Goal: Task Accomplishment & Management: Manage account settings

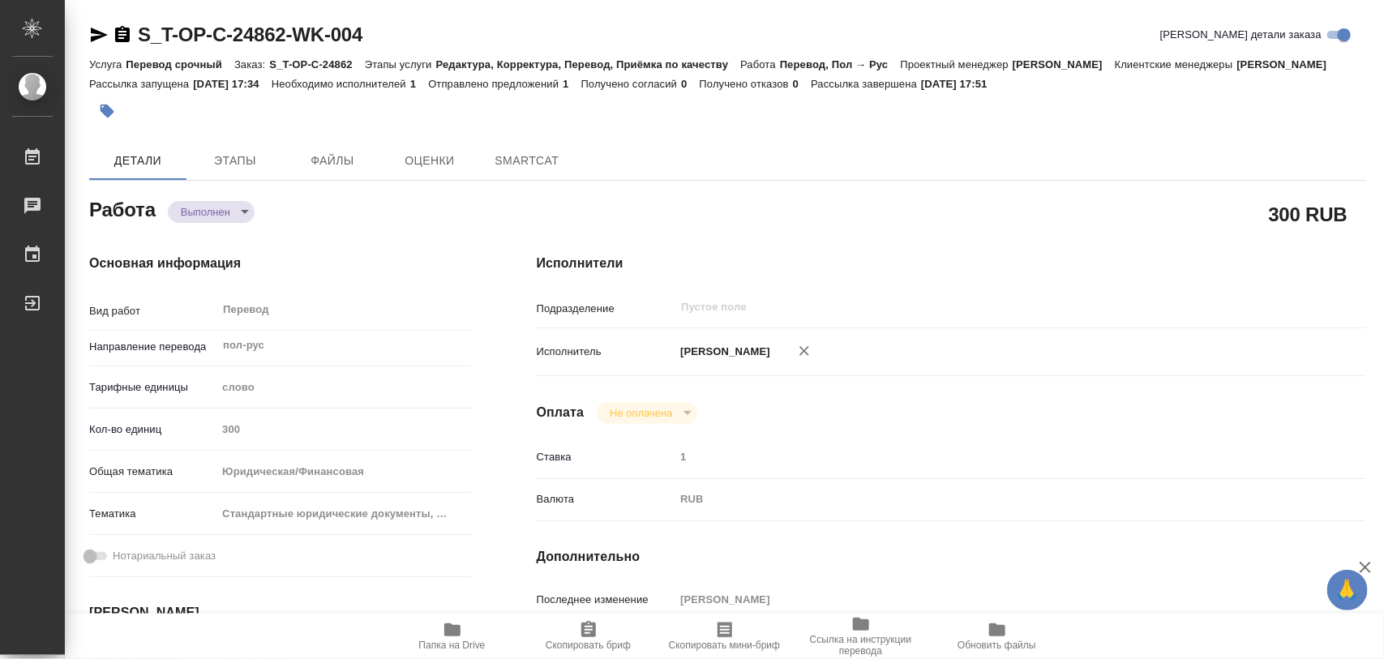
type textarea "x"
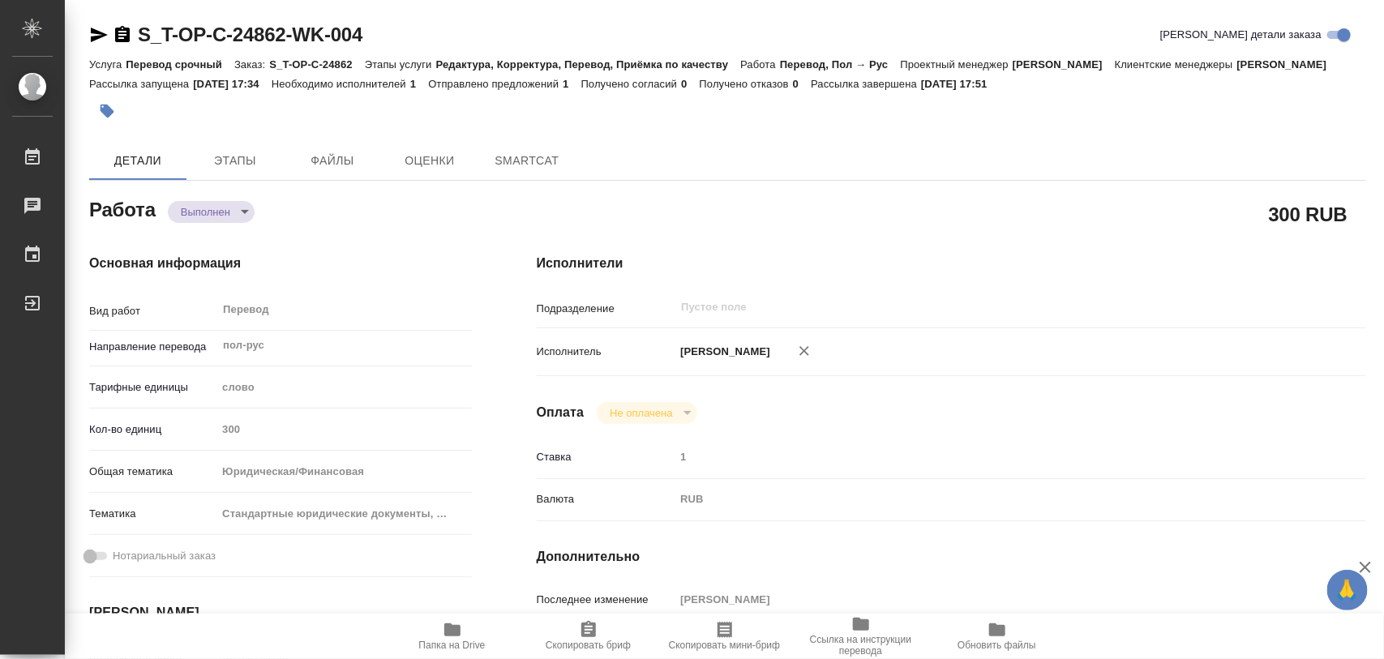
type textarea "x"
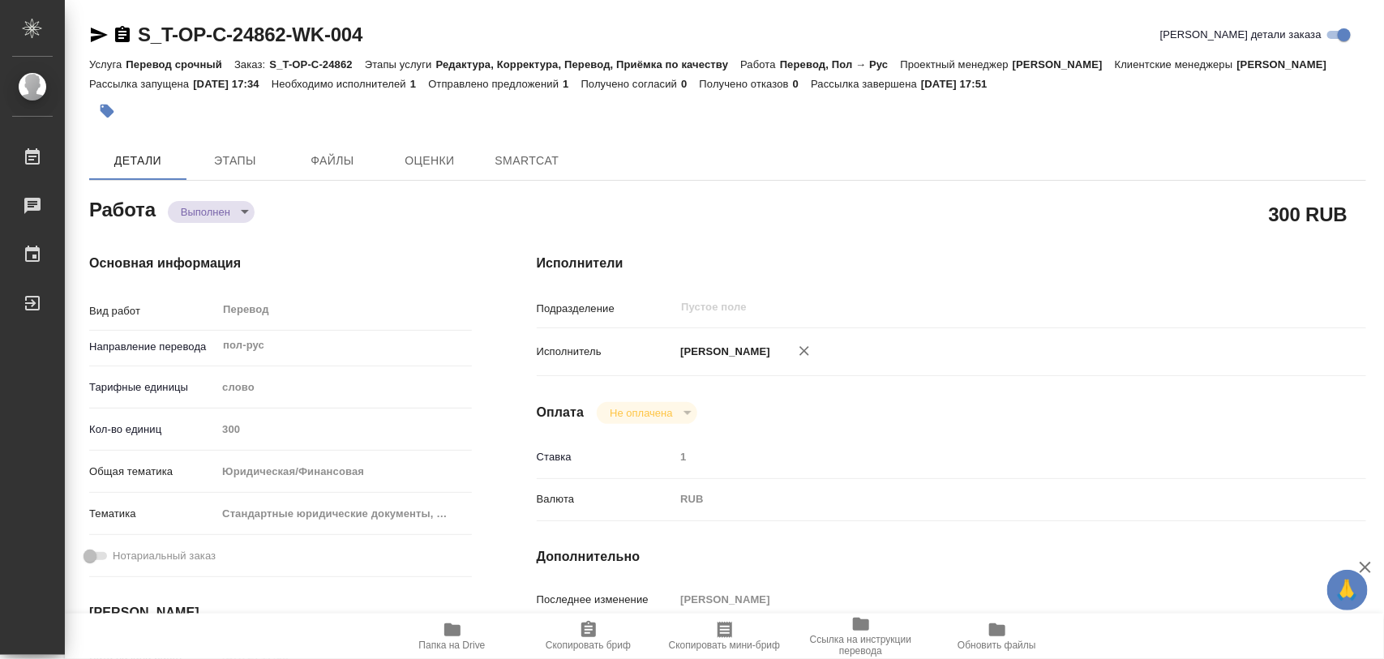
type textarea "x"
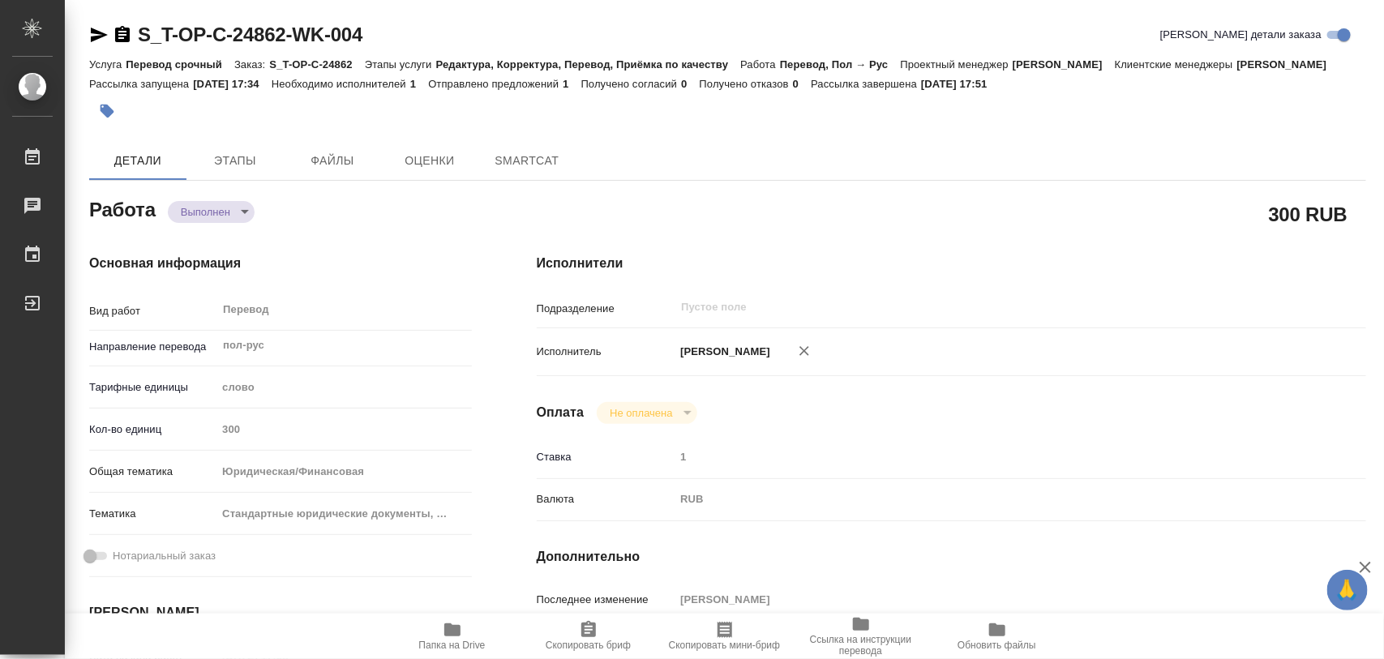
type textarea "x"
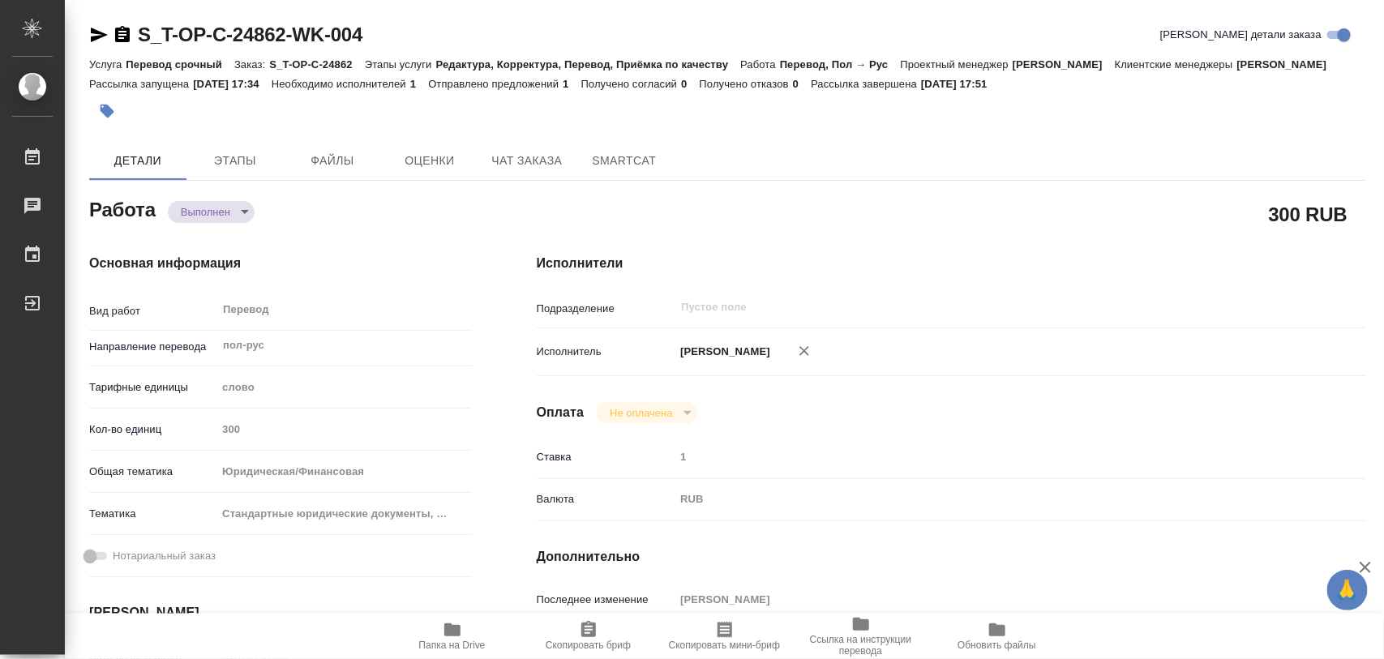
type textarea "x"
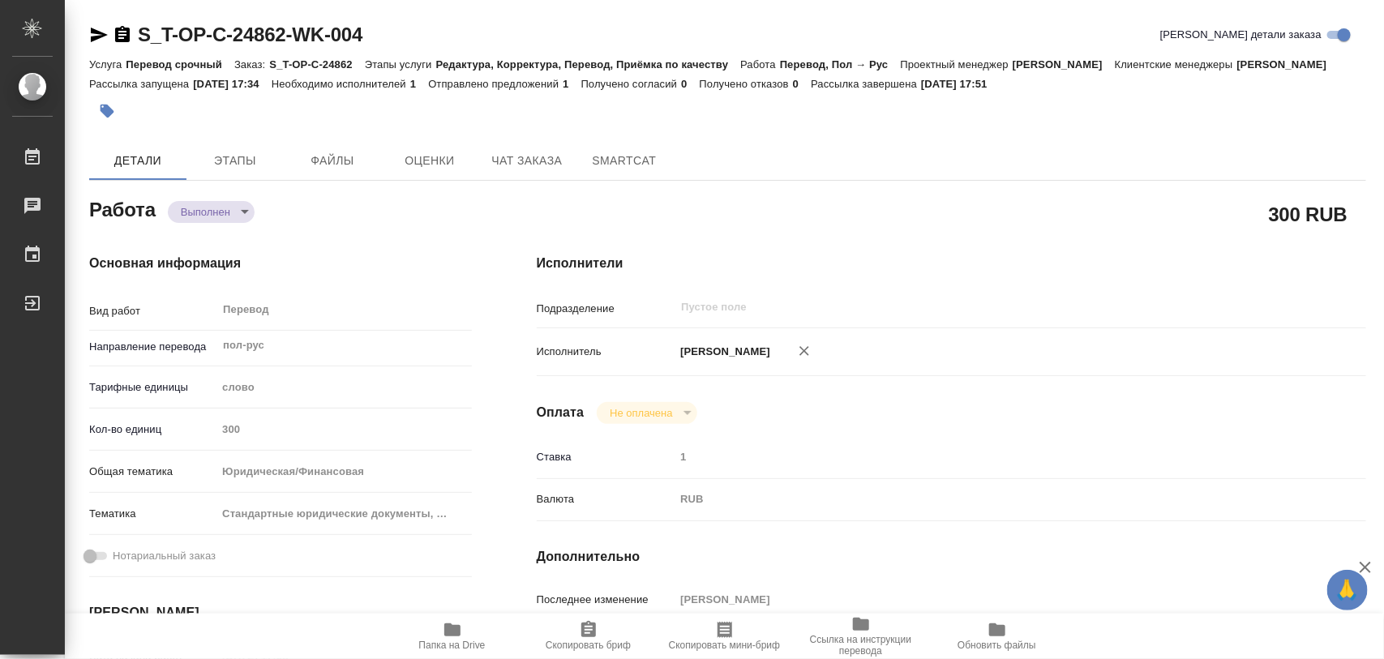
type textarea "x"
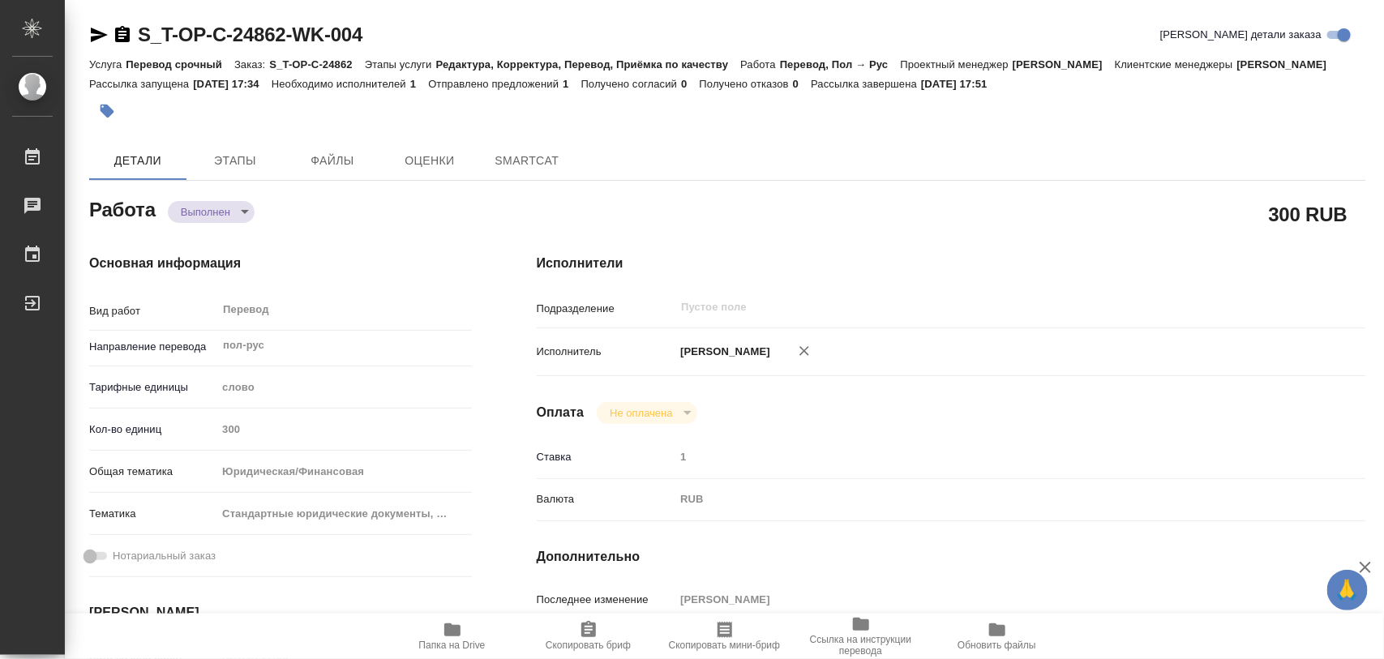
type textarea "x"
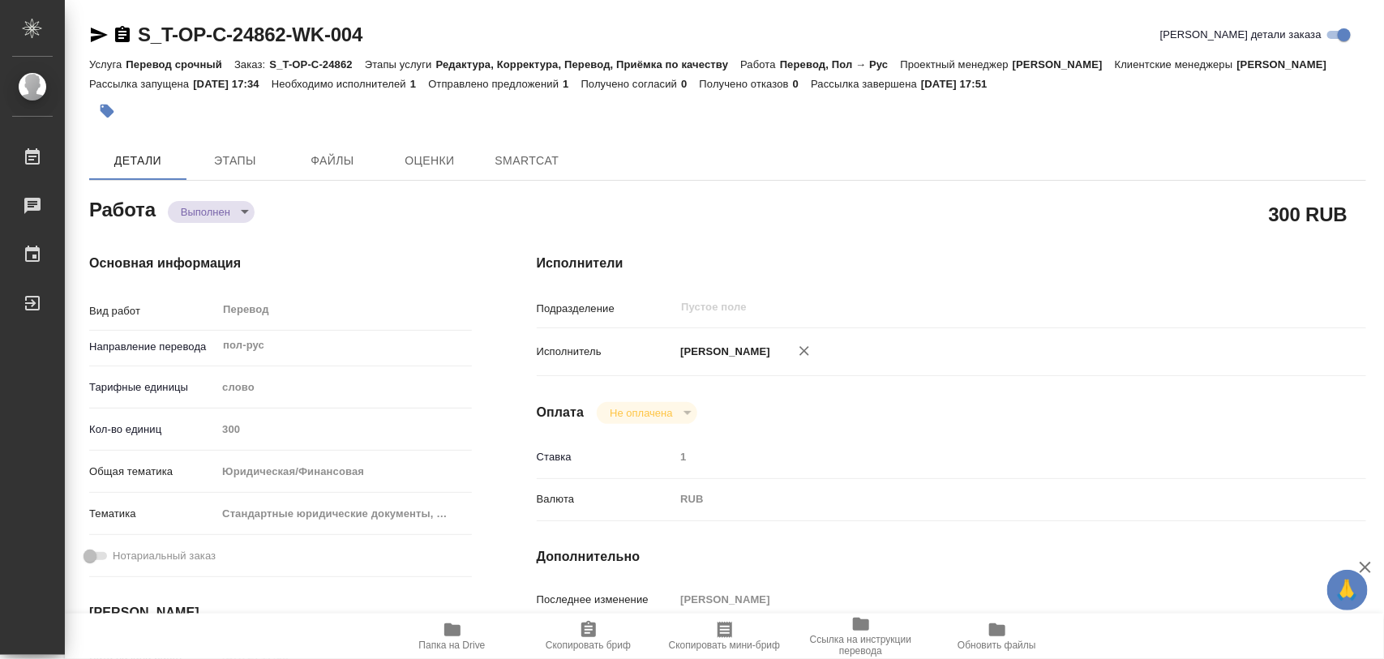
type textarea "x"
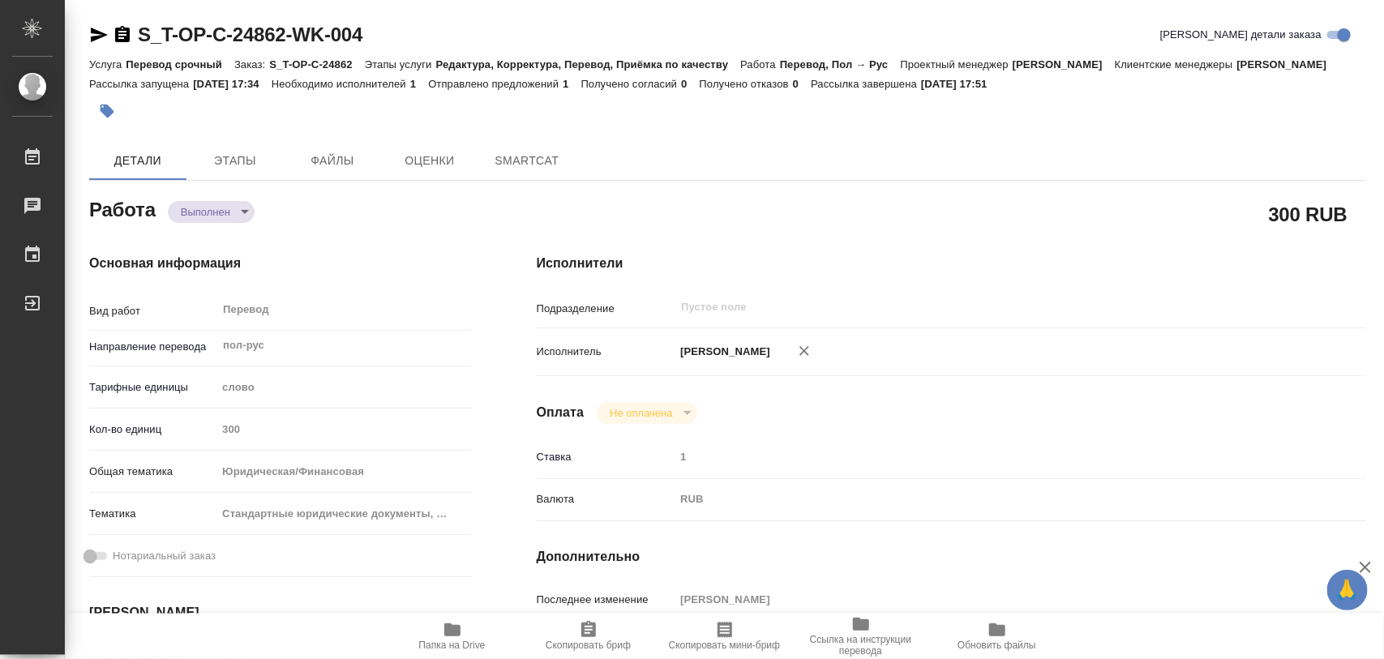
type textarea "x"
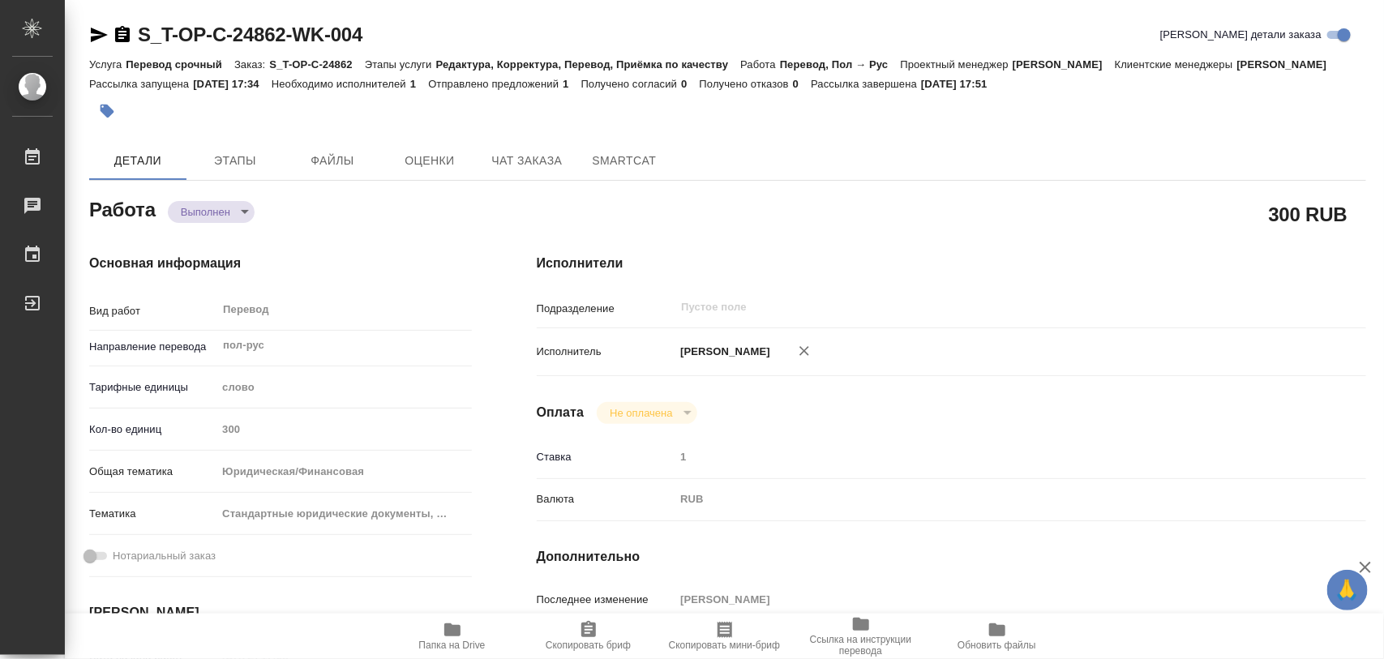
type textarea "x"
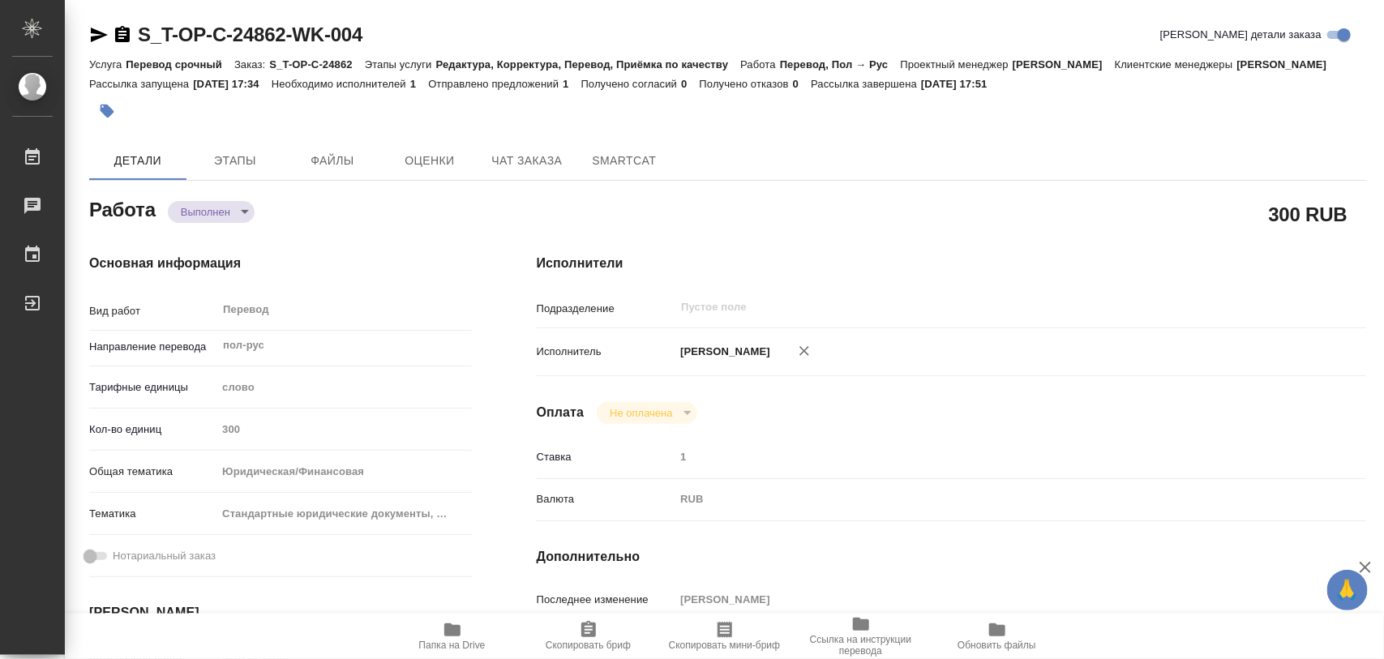
type textarea "x"
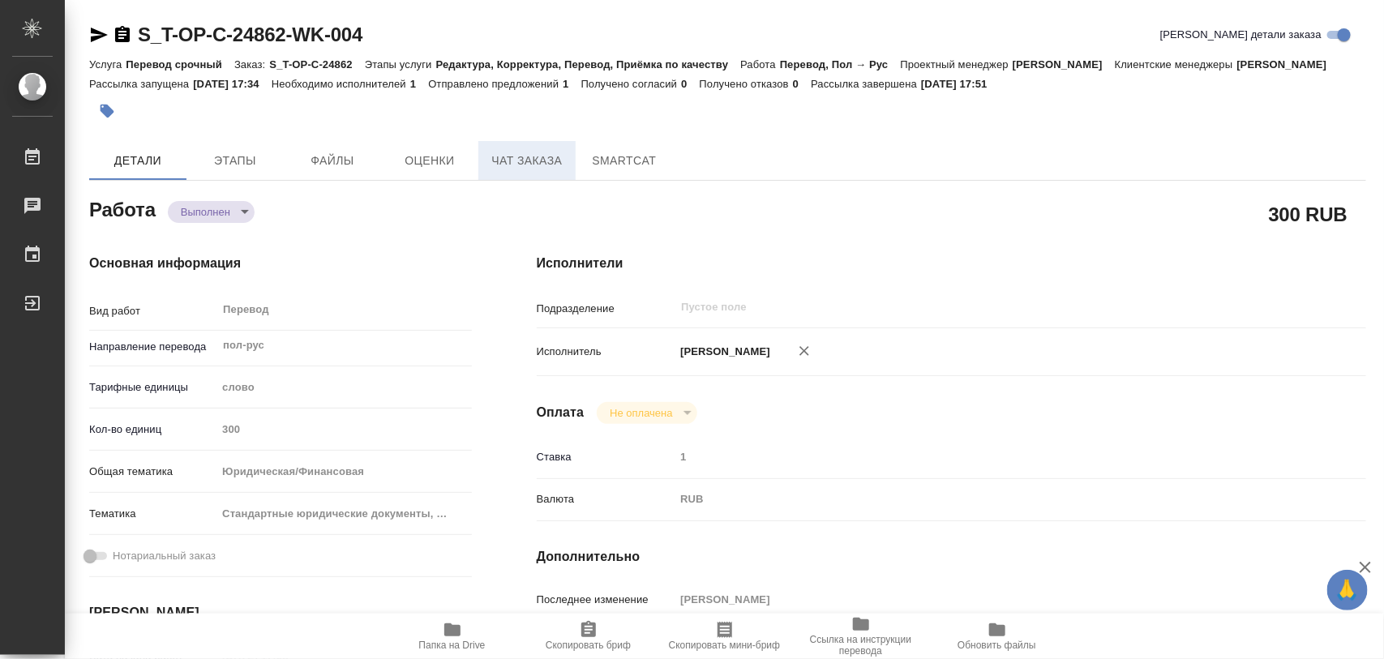
click at [569, 180] on button "Чат заказа" at bounding box center [526, 160] width 97 height 39
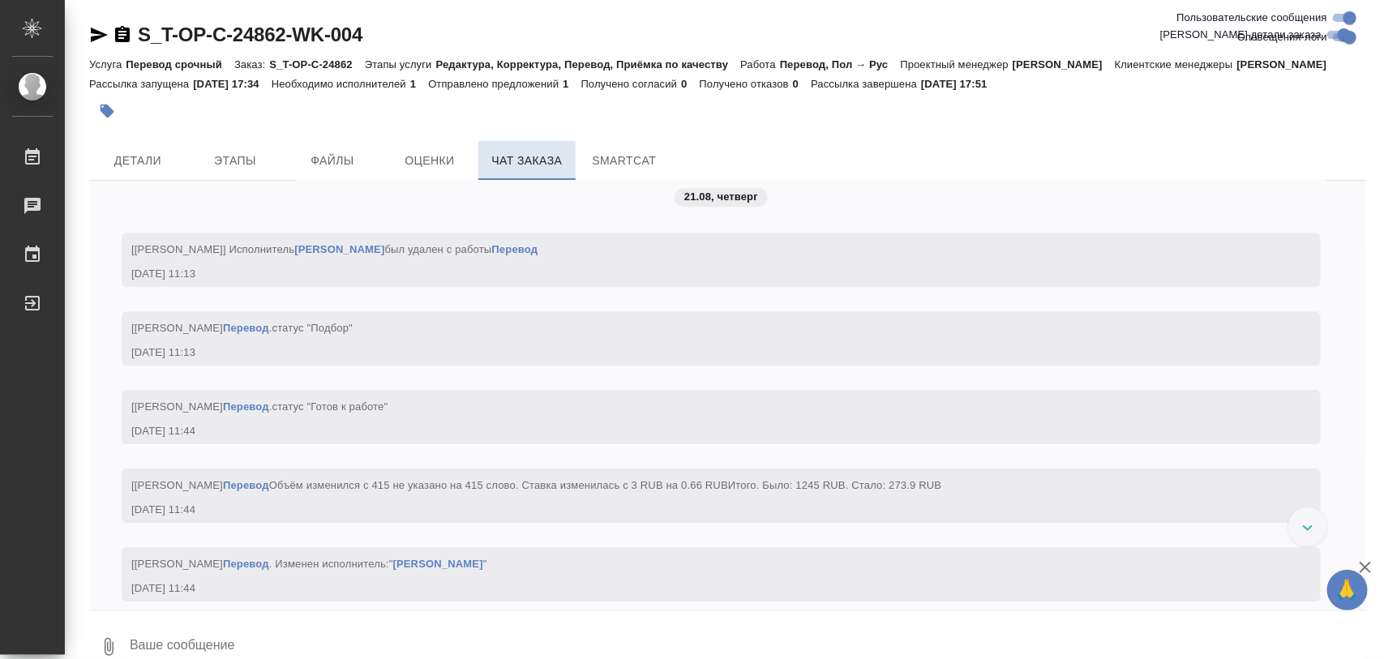
scroll to position [2736, 0]
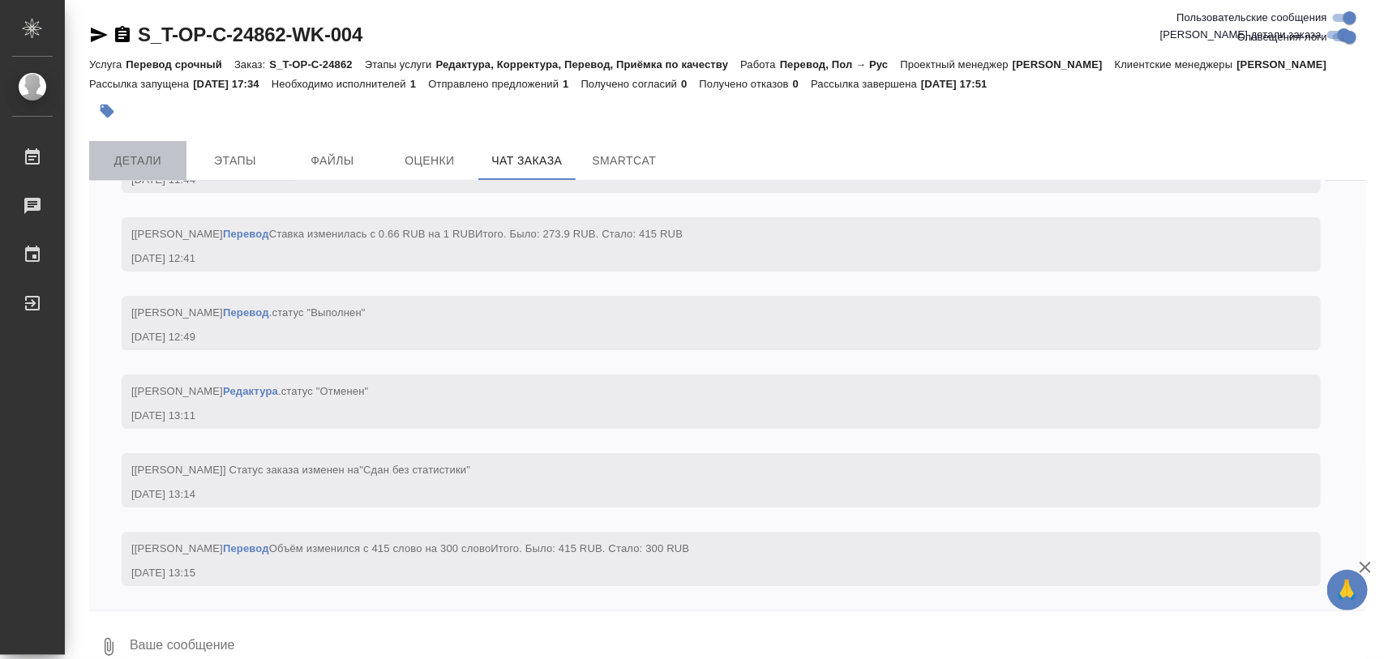
click at [135, 171] on span "Детали" at bounding box center [138, 161] width 78 height 20
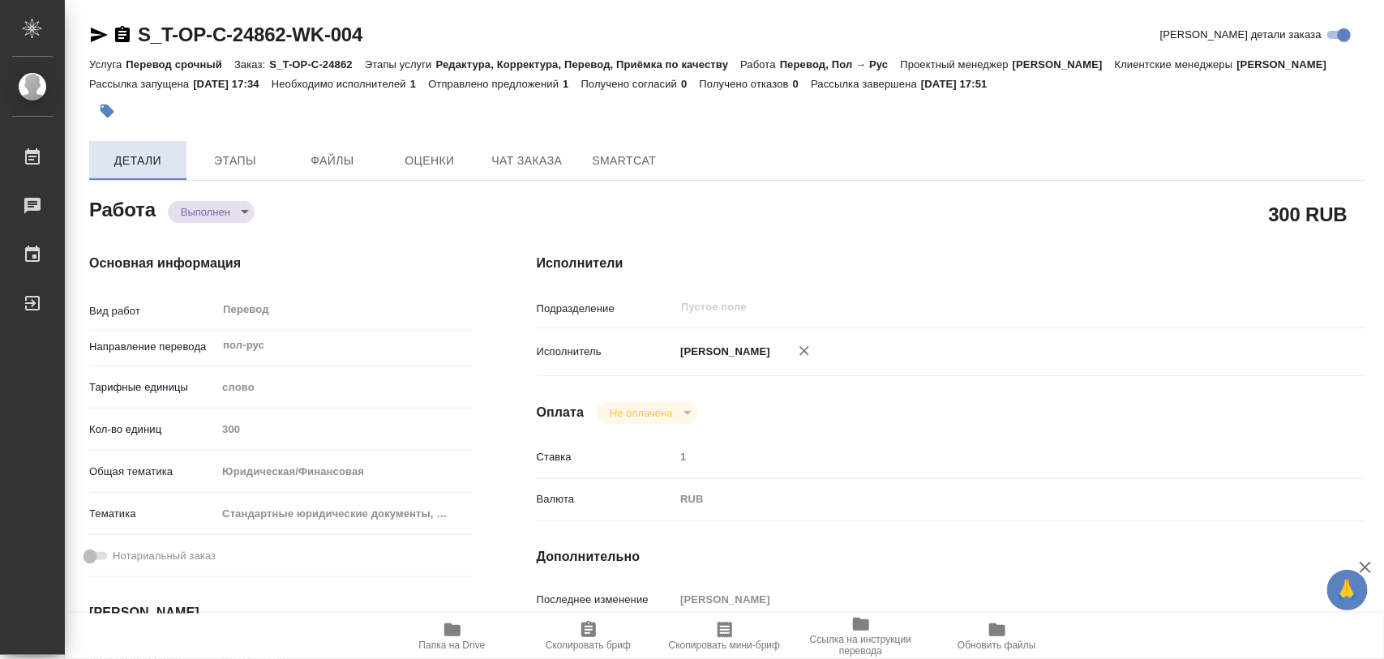
type textarea "x"
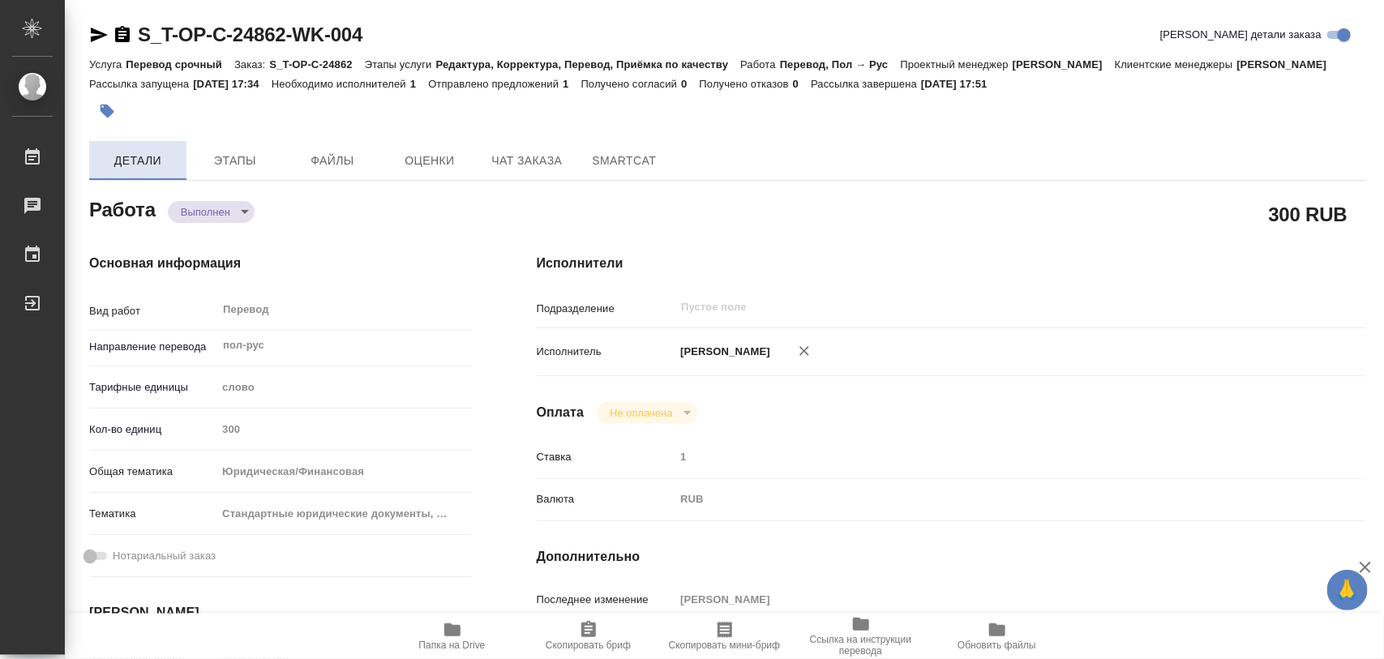
type textarea "x"
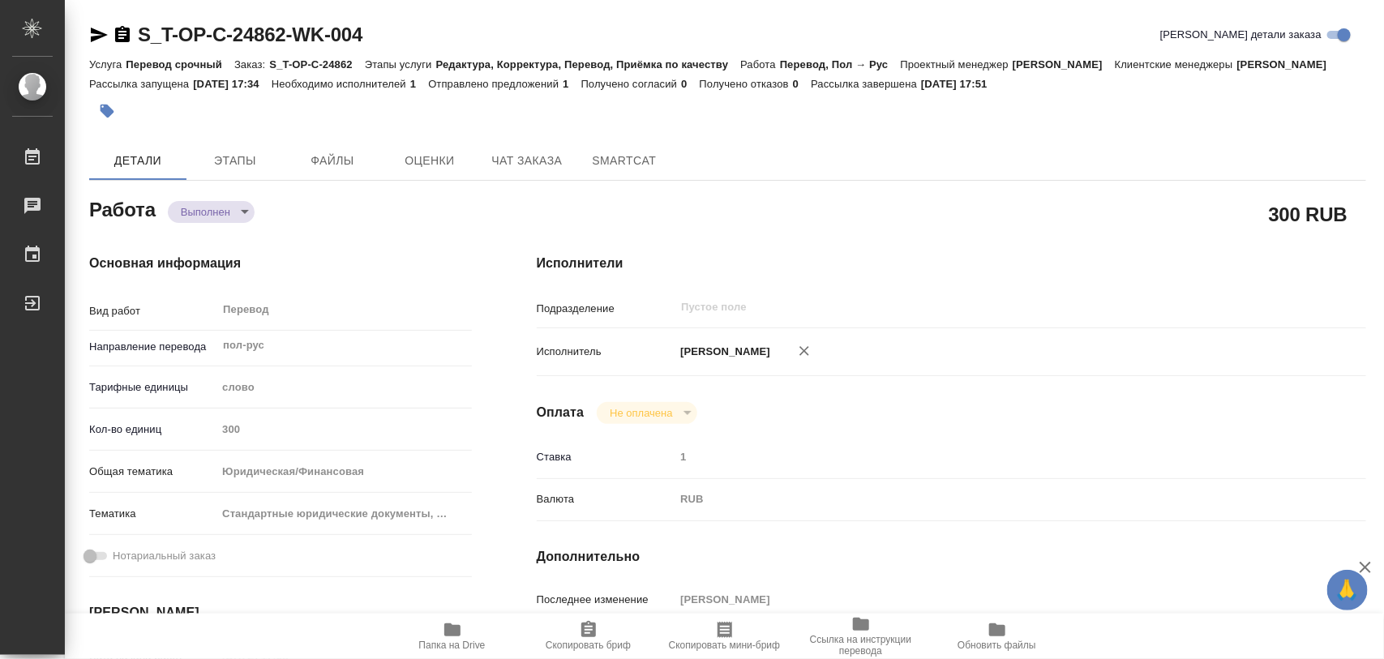
type textarea "x"
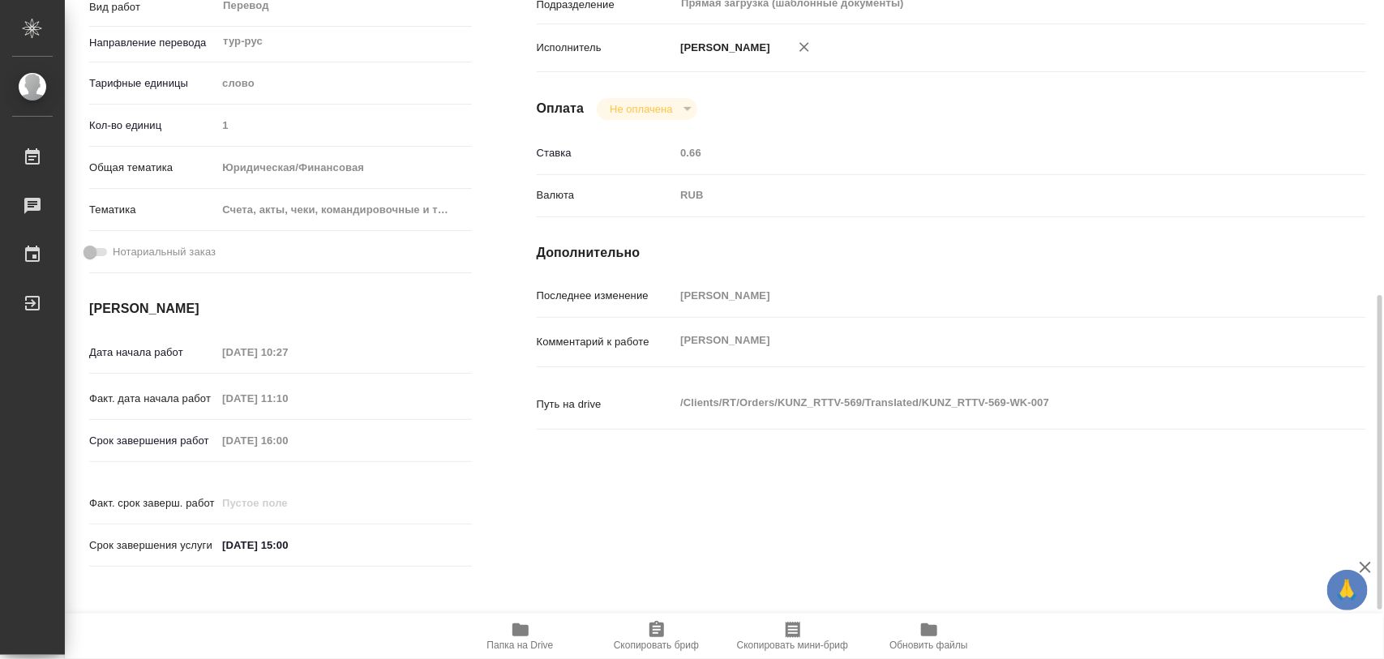
scroll to position [405, 0]
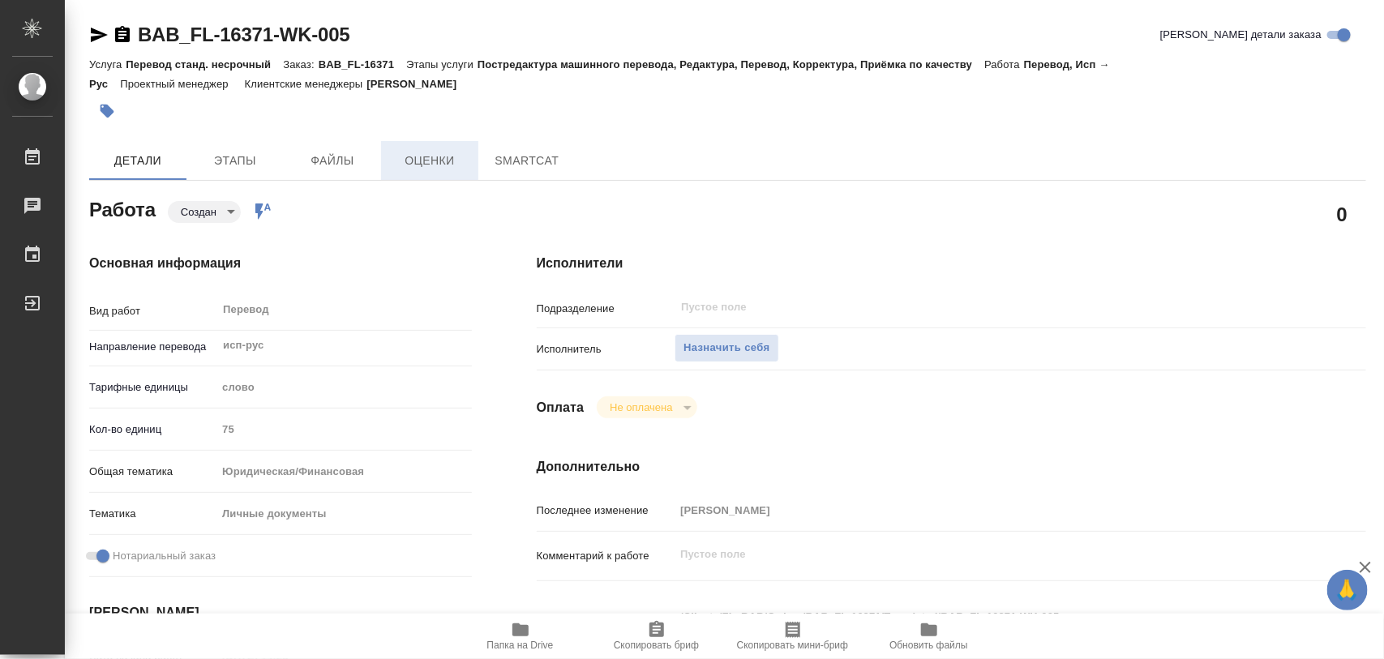
type textarea "x"
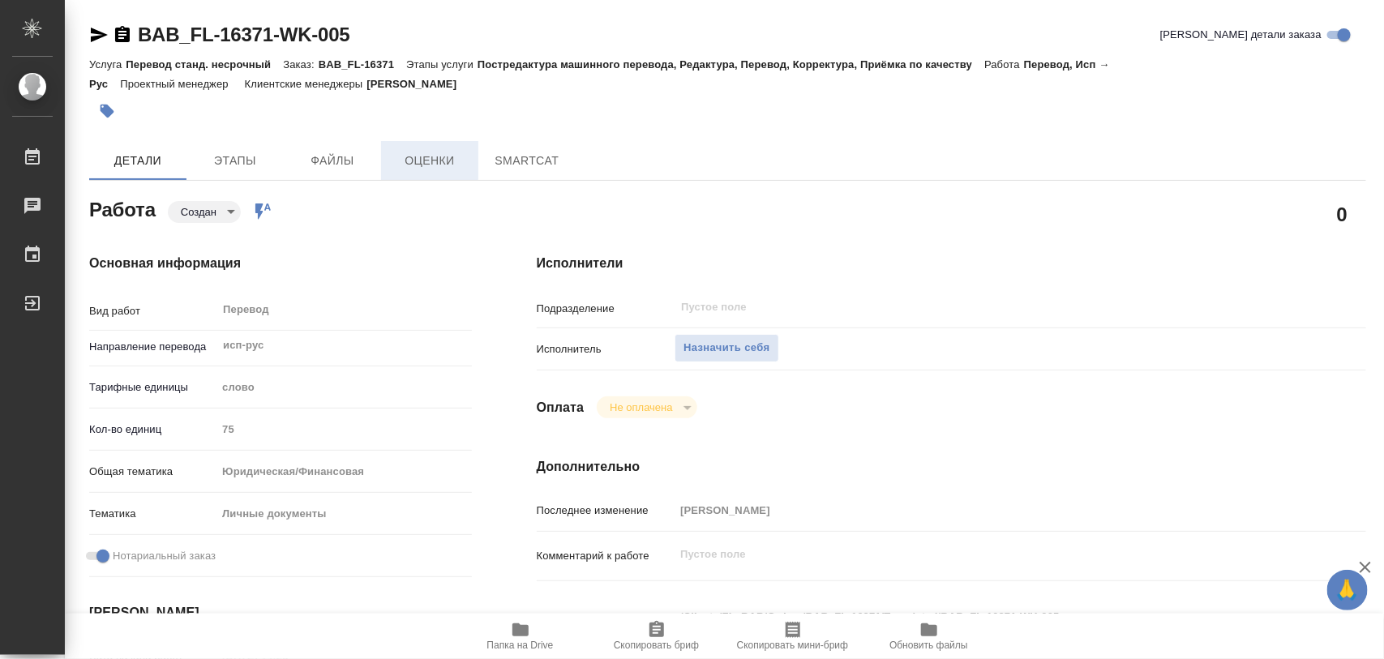
type textarea "x"
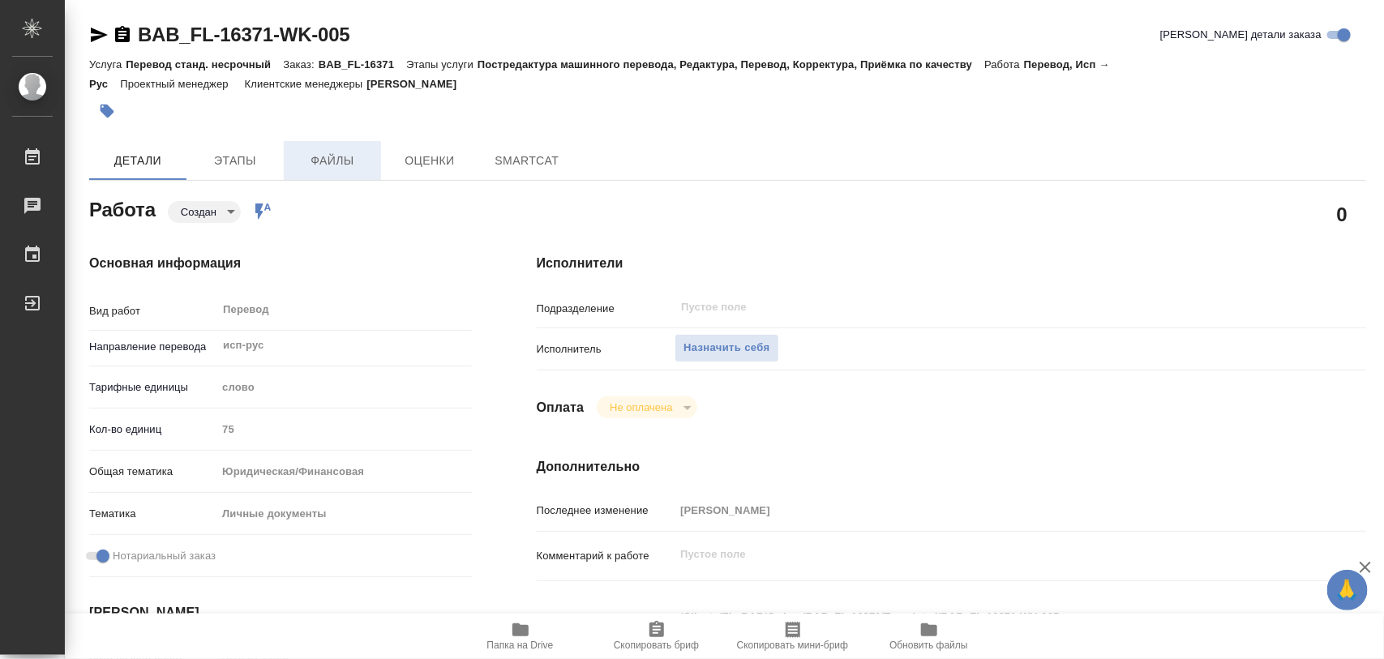
type textarea "x"
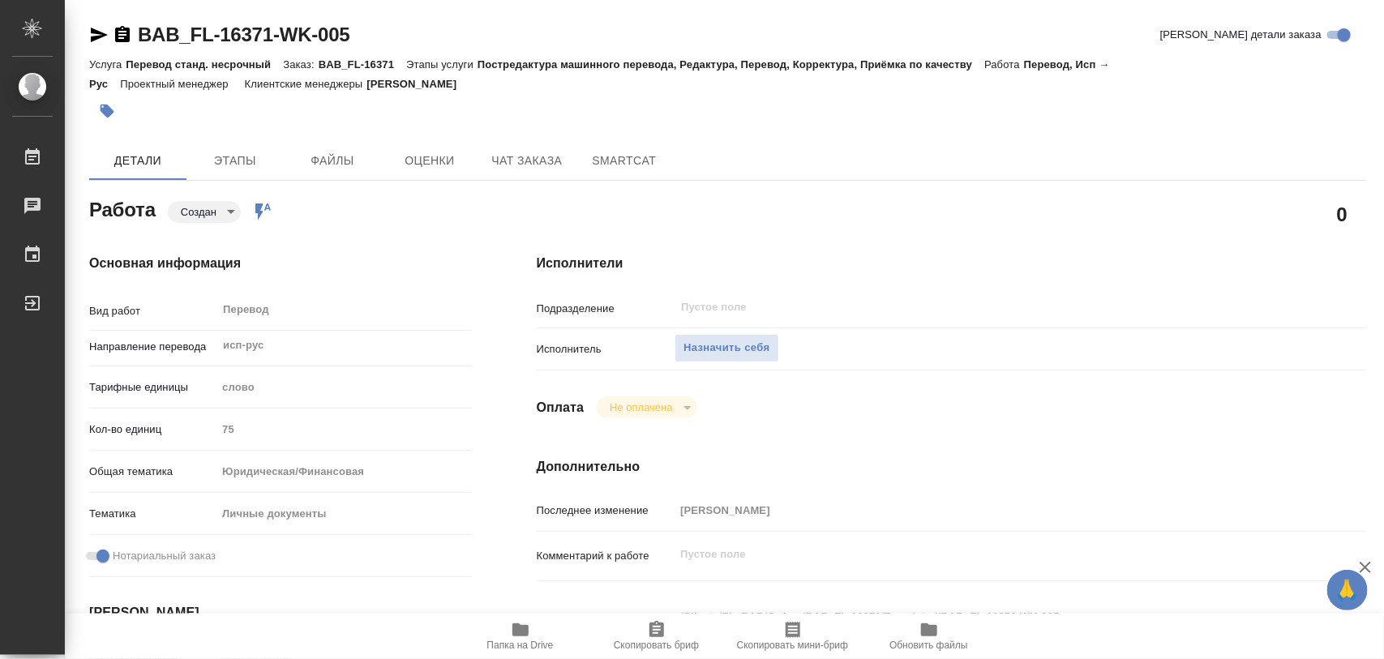
type textarea "x"
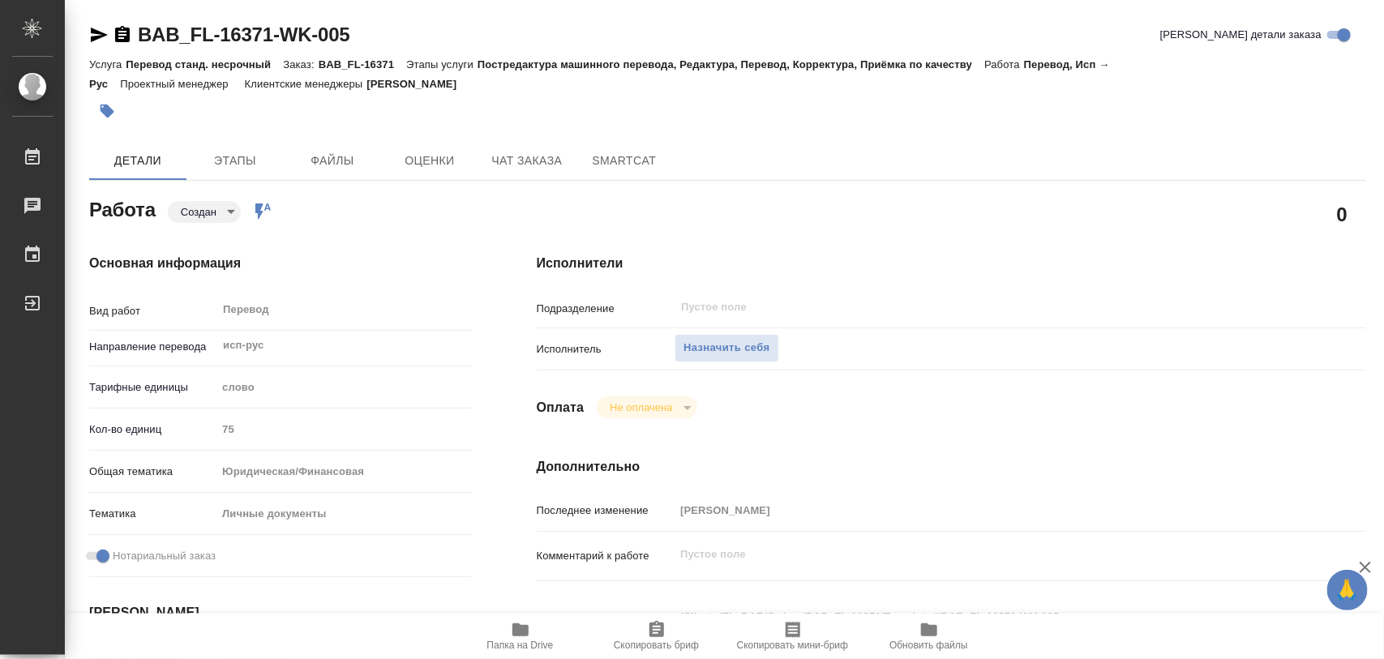
type textarea "x"
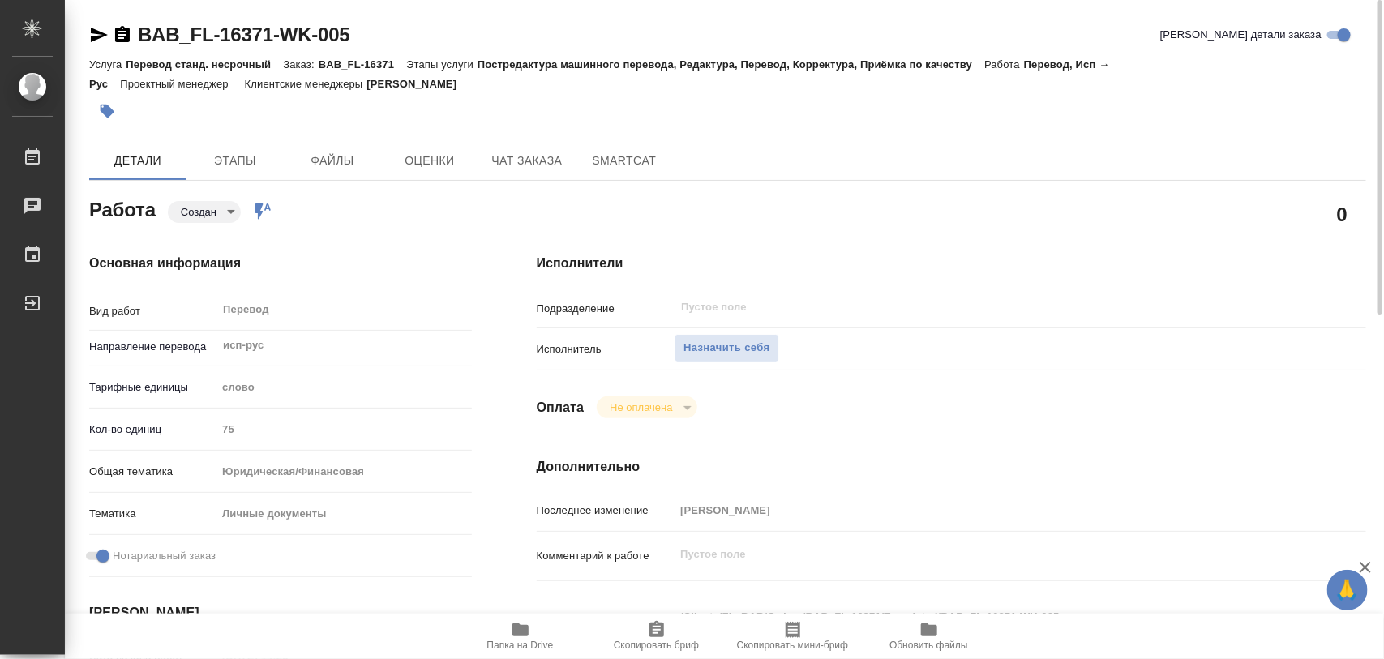
scroll to position [101, 0]
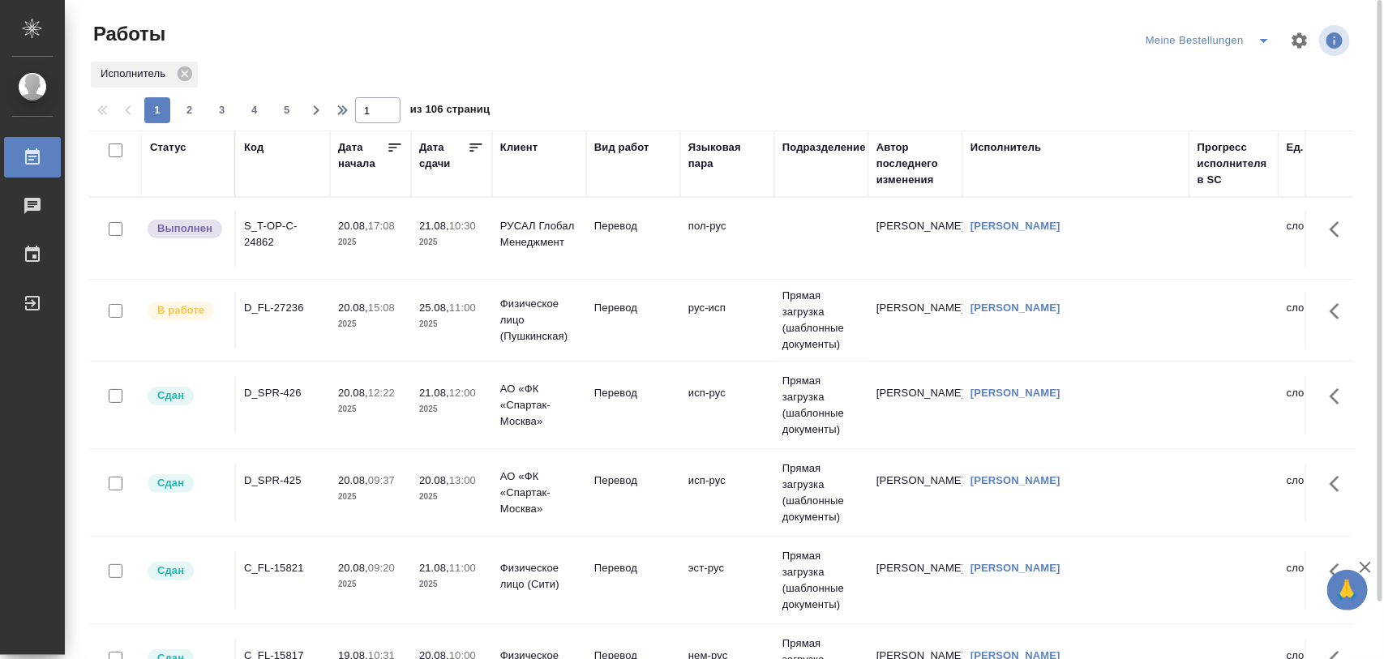
click at [1261, 45] on icon "split button" at bounding box center [1263, 40] width 19 height 19
click at [1230, 71] on li "Стандартные настройки" at bounding box center [1211, 73] width 156 height 26
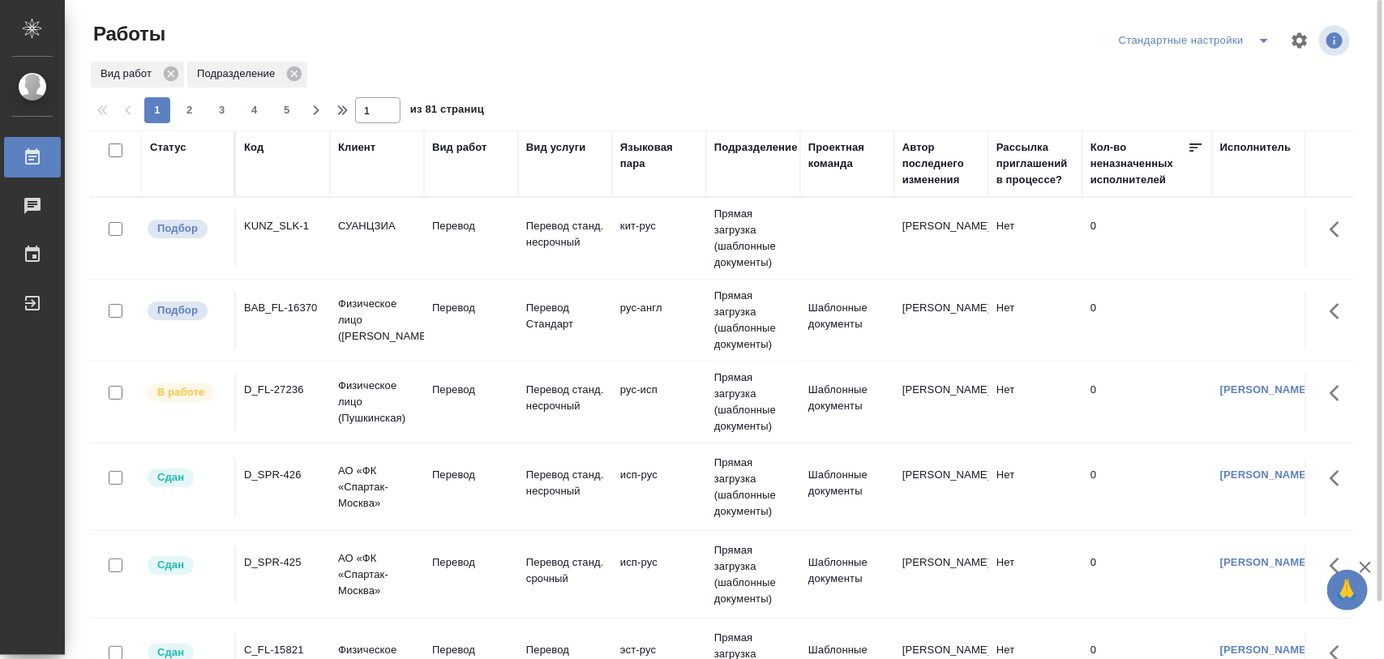
click at [289, 234] on div "BAB_FL-16370" at bounding box center [283, 226] width 78 height 16
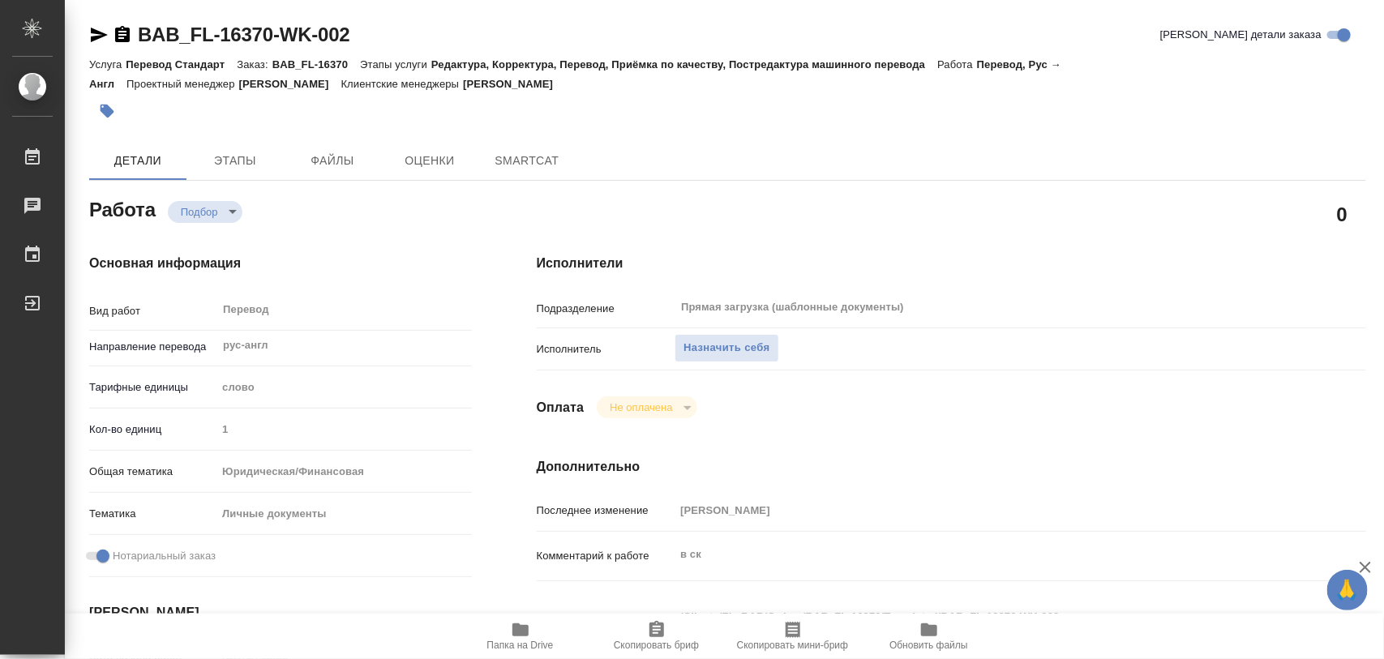
type textarea "x"
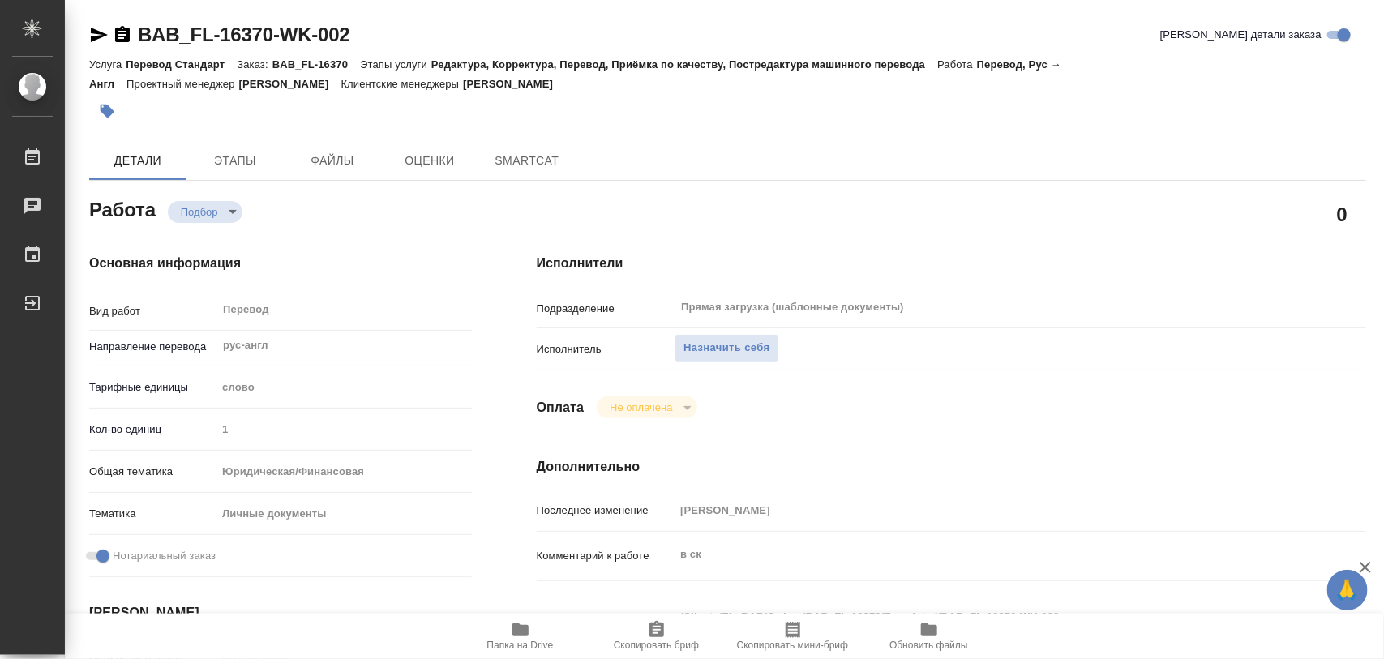
type textarea "x"
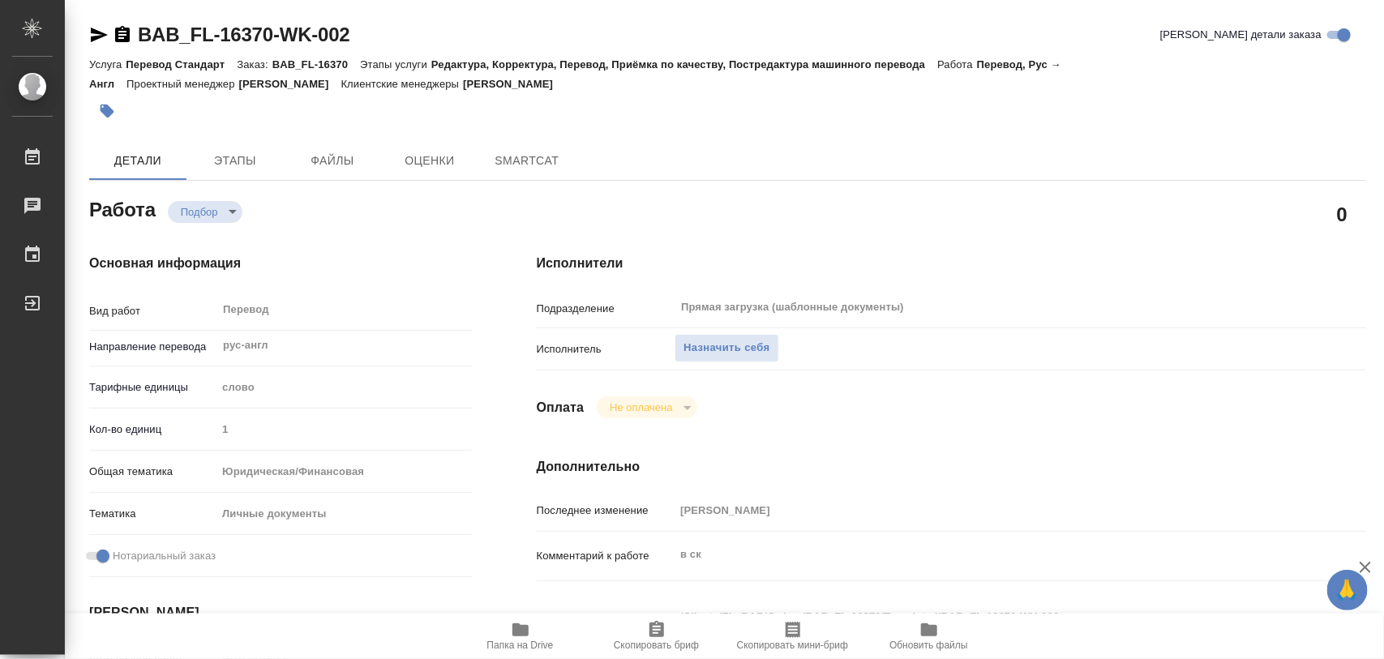
type textarea "x"
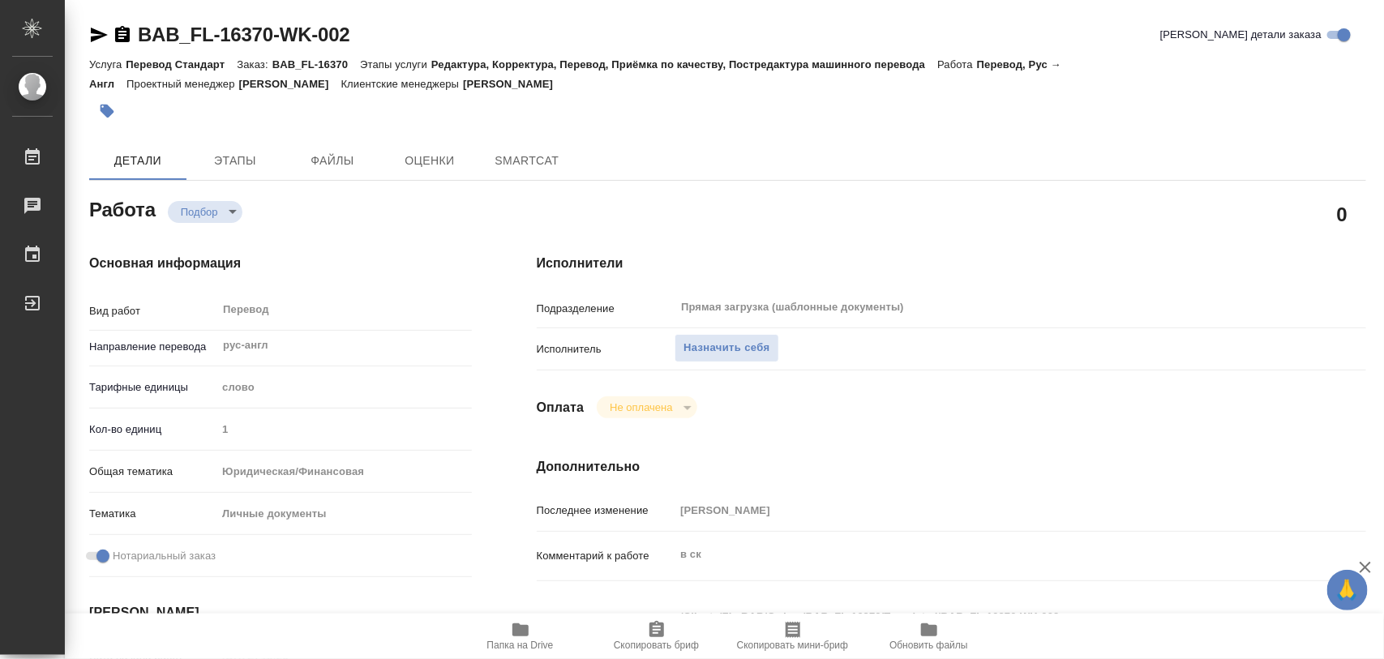
type textarea "x"
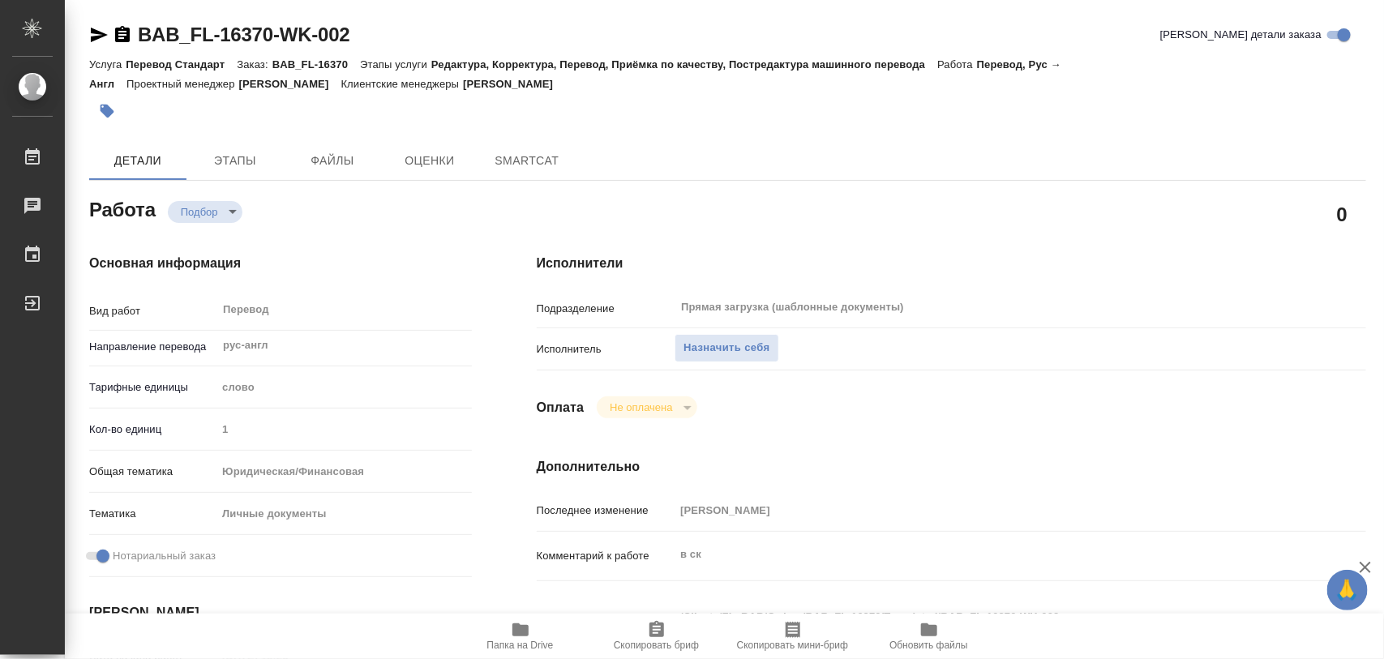
type textarea "x"
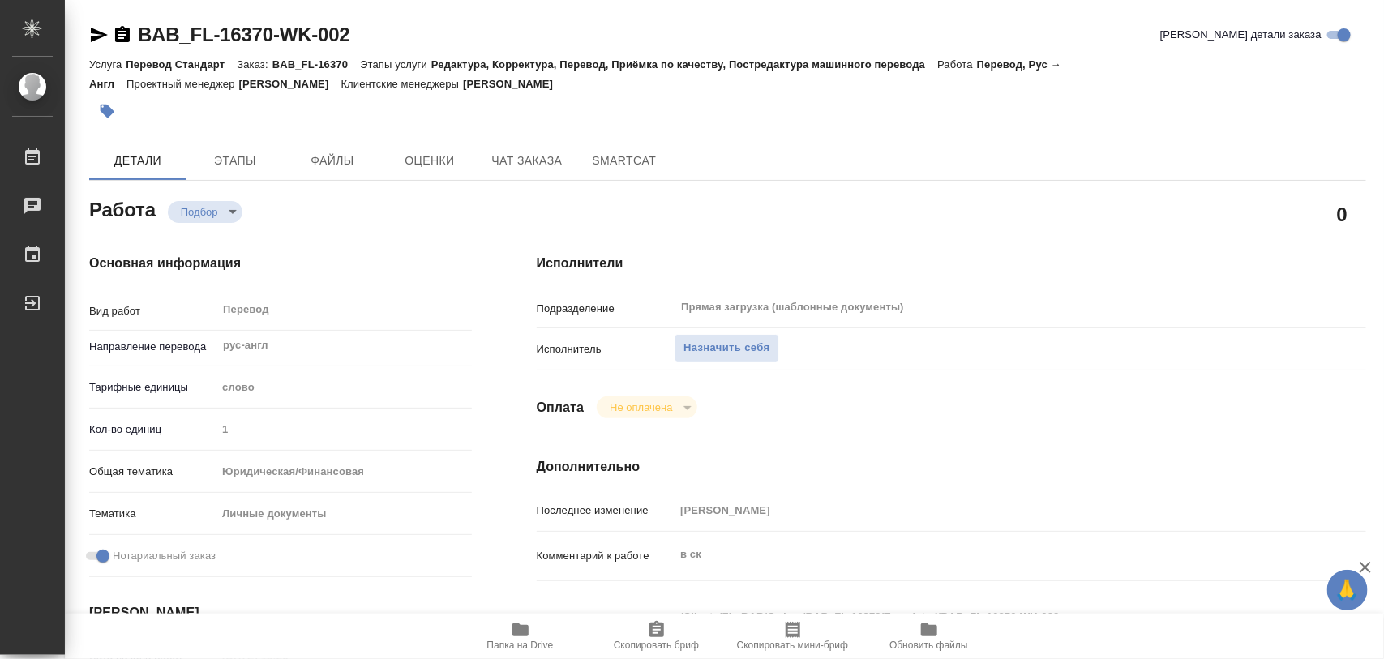
type textarea "x"
